Goal: Entertainment & Leisure: Consume media (video, audio)

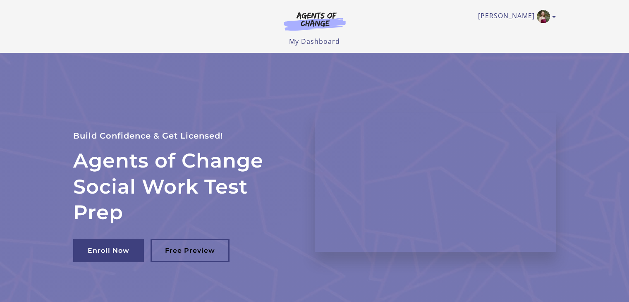
click at [551, 15] on link "[PERSON_NAME]" at bounding box center [515, 16] width 74 height 13
click at [499, 31] on link "My Account" at bounding box center [521, 30] width 73 height 14
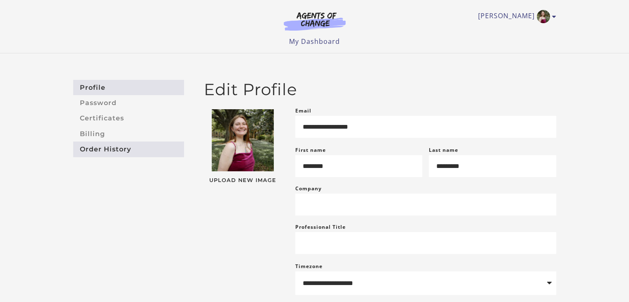
click at [124, 150] on link "Order History" at bounding box center [128, 148] width 111 height 15
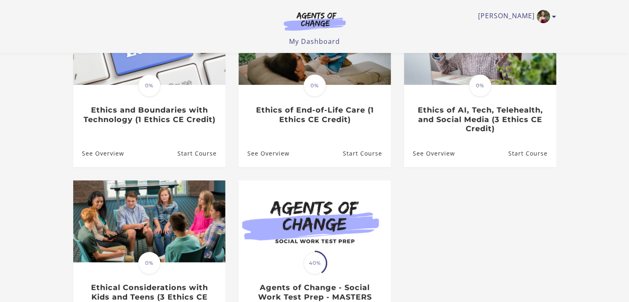
scroll to position [125, 0]
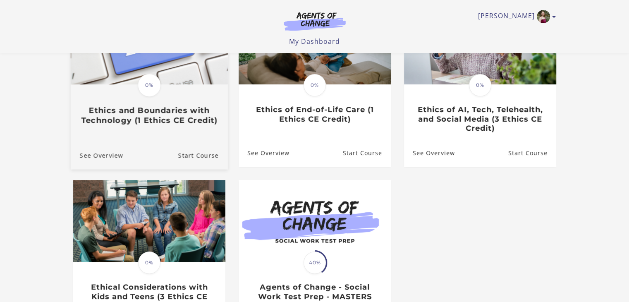
click at [164, 115] on h3 "Ethics and Boundaries with Technology (1 Ethics CE Credit)" at bounding box center [148, 115] width 139 height 19
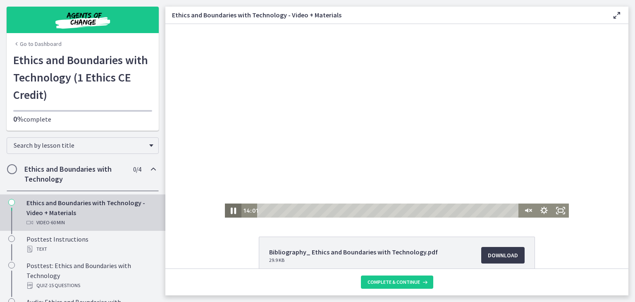
click at [227, 213] on icon "Pause" at bounding box center [233, 210] width 20 height 17
click at [323, 212] on div "14:58" at bounding box center [389, 210] width 252 height 14
click at [327, 210] on div "15:57" at bounding box center [389, 210] width 252 height 14
click at [321, 210] on div "14:23" at bounding box center [389, 210] width 252 height 14
click at [331, 209] on div "16:44" at bounding box center [389, 210] width 252 height 14
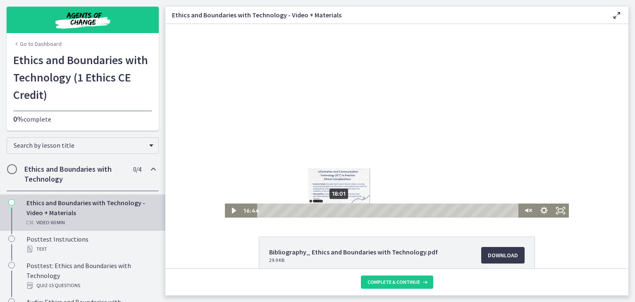
click at [336, 210] on div "18:01" at bounding box center [389, 210] width 252 height 14
click at [339, 210] on div "18:48" at bounding box center [389, 210] width 252 height 14
click at [344, 211] on div "19:52" at bounding box center [389, 210] width 252 height 14
click at [348, 211] on div "20:51" at bounding box center [389, 210] width 252 height 14
click at [352, 210] on div "21:50" at bounding box center [389, 210] width 252 height 14
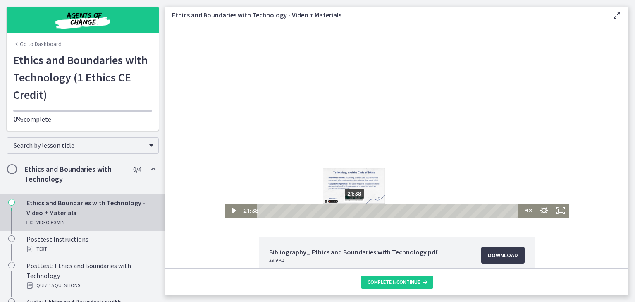
click at [352, 210] on div "Playbar" at bounding box center [354, 210] width 5 height 5
click at [351, 210] on div "Playbar" at bounding box center [353, 210] width 5 height 5
click at [354, 209] on div "22:08" at bounding box center [389, 210] width 252 height 14
click at [357, 212] on div "23:01" at bounding box center [389, 210] width 252 height 14
click at [359, 210] on div "Playbar" at bounding box center [360, 210] width 5 height 5
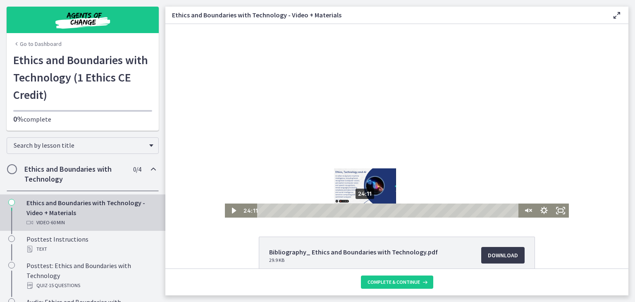
click at [362, 208] on div "24:11" at bounding box center [389, 210] width 252 height 14
click at [370, 212] on div "26:09" at bounding box center [389, 210] width 252 height 14
